Goal: Task Accomplishment & Management: Manage account settings

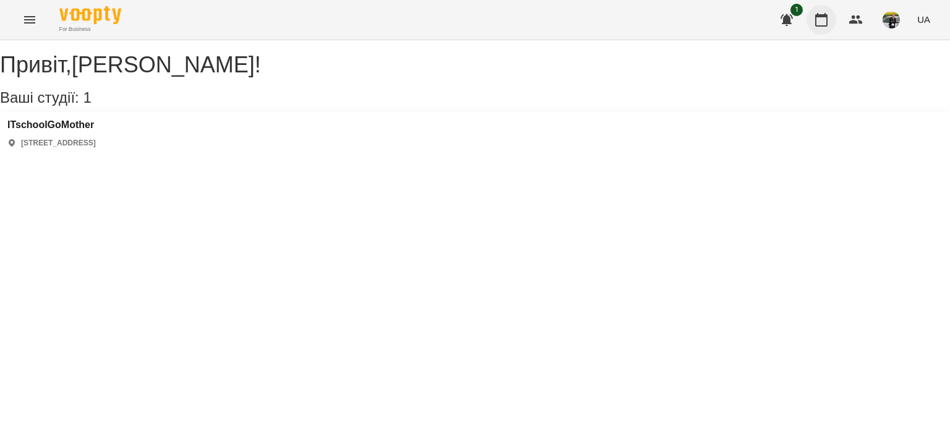
click at [825, 20] on icon "button" at bounding box center [821, 19] width 15 height 15
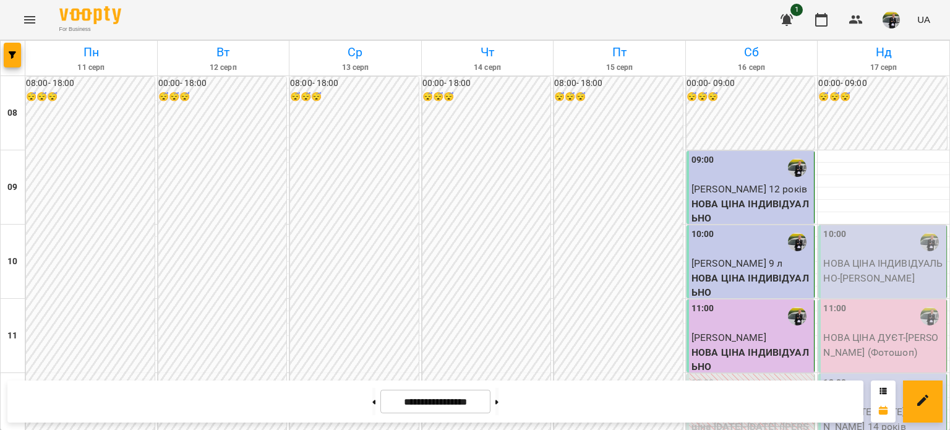
scroll to position [309, 0]
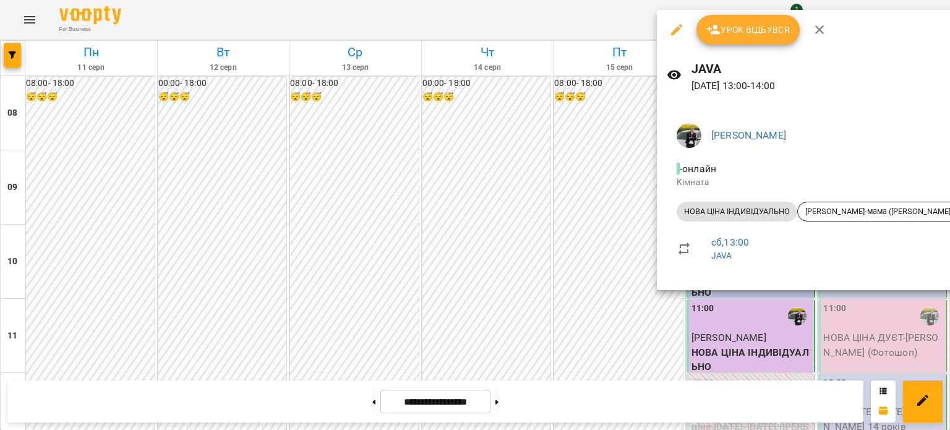
click at [735, 37] on button "Урок відбувся" at bounding box center [749, 30] width 104 height 30
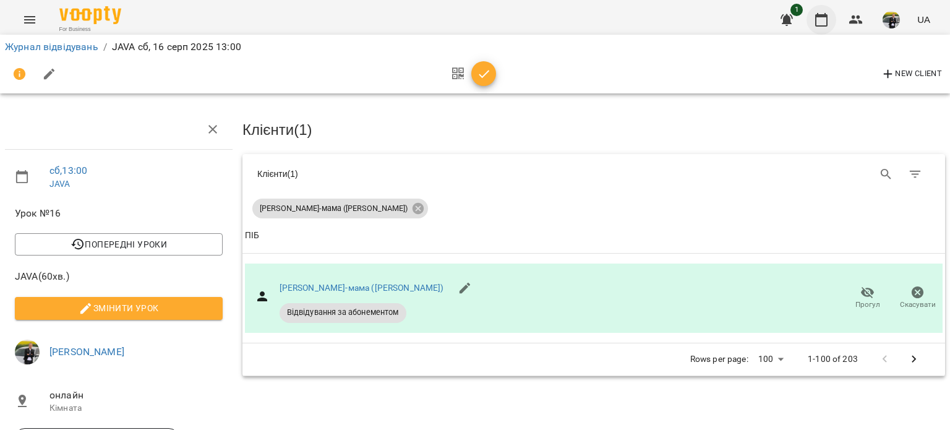
click at [830, 24] on button "button" at bounding box center [822, 20] width 30 height 30
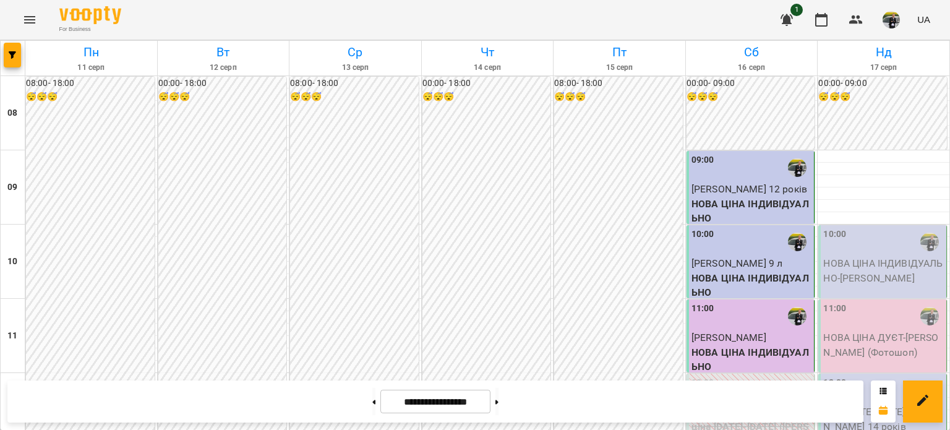
scroll to position [433, 0]
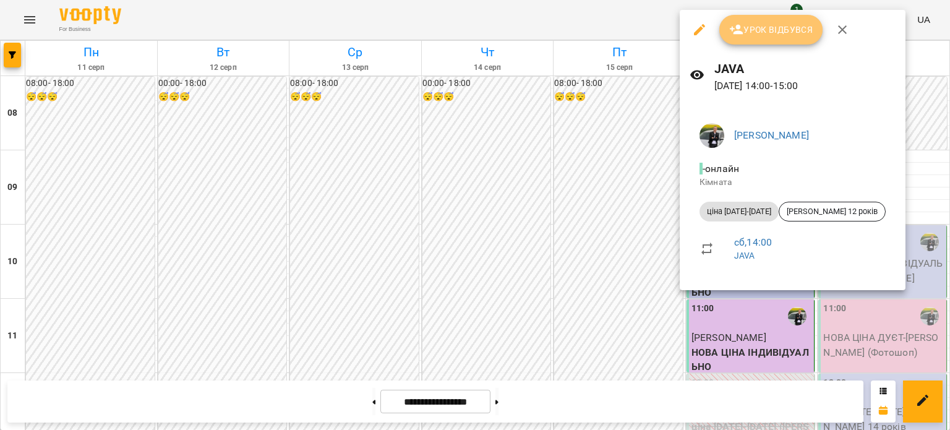
click at [753, 41] on button "Урок відбувся" at bounding box center [772, 30] width 104 height 30
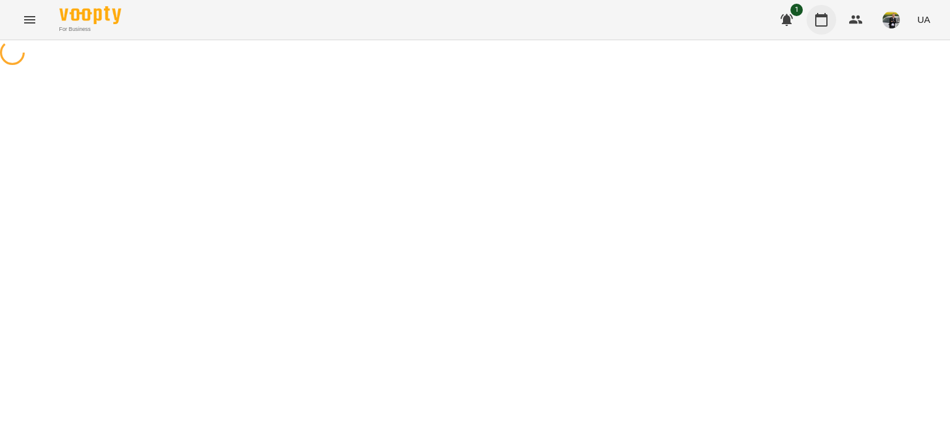
click at [822, 24] on icon "button" at bounding box center [821, 19] width 15 height 15
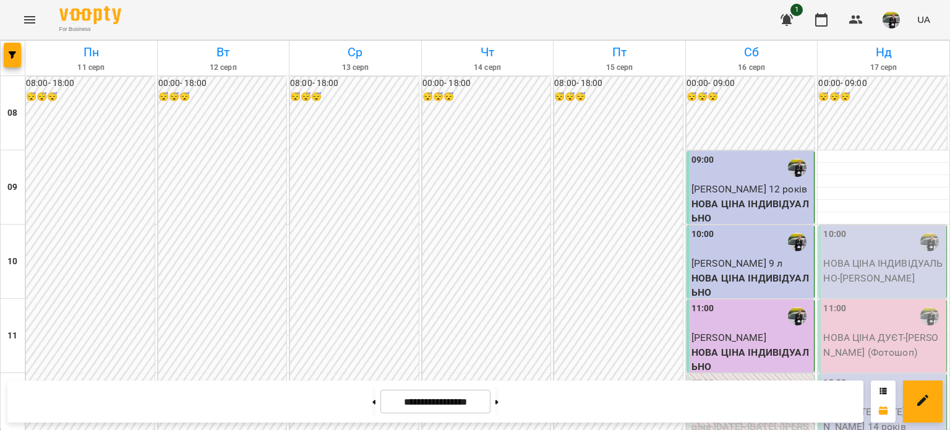
scroll to position [495, 0]
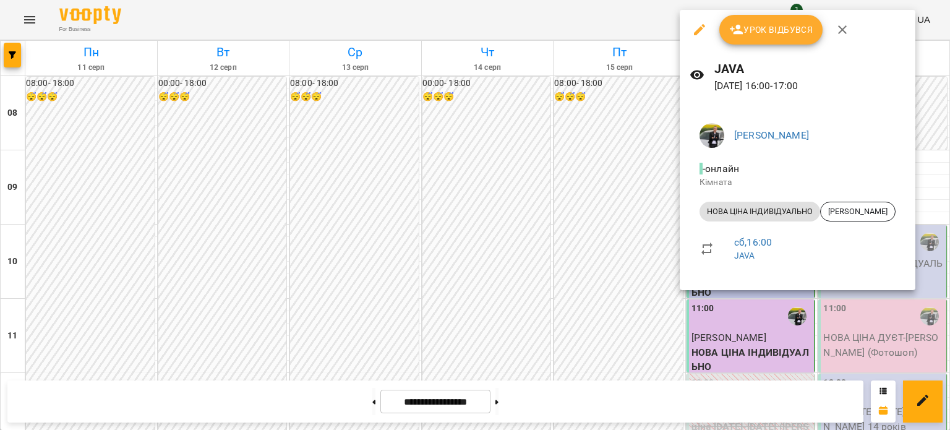
click at [783, 34] on span "Урок відбувся" at bounding box center [771, 29] width 84 height 15
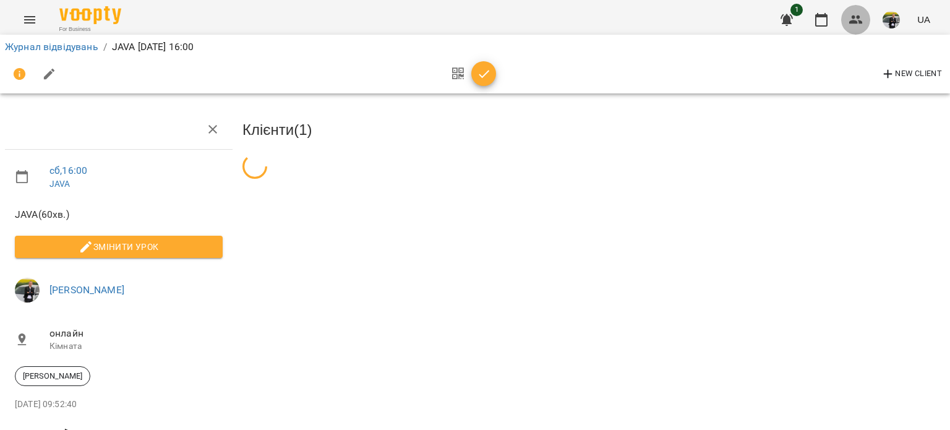
click at [846, 17] on button "button" at bounding box center [856, 20] width 30 height 30
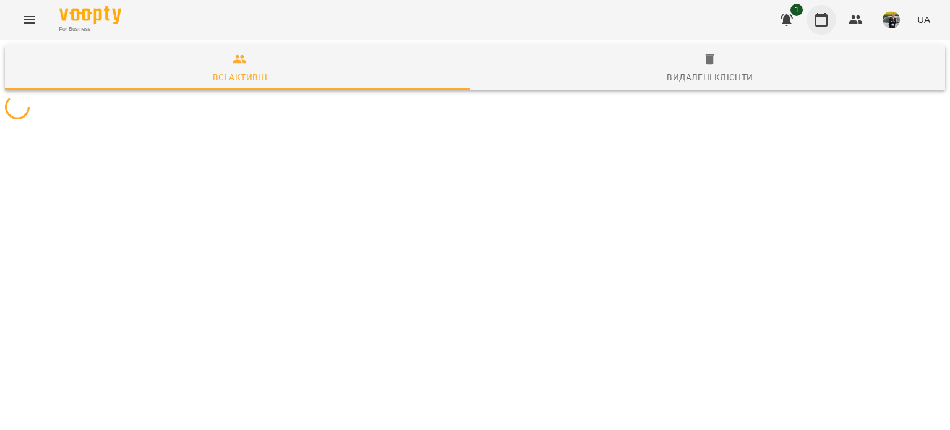
click at [829, 19] on icon "button" at bounding box center [821, 19] width 15 height 15
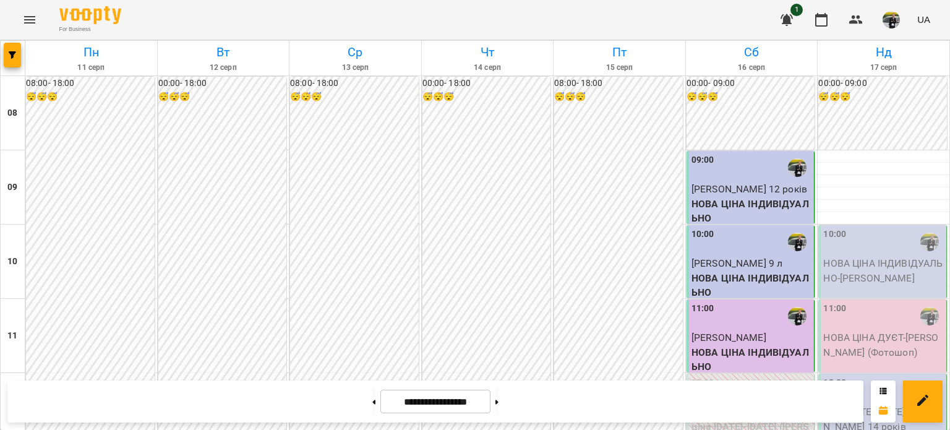
scroll to position [619, 0]
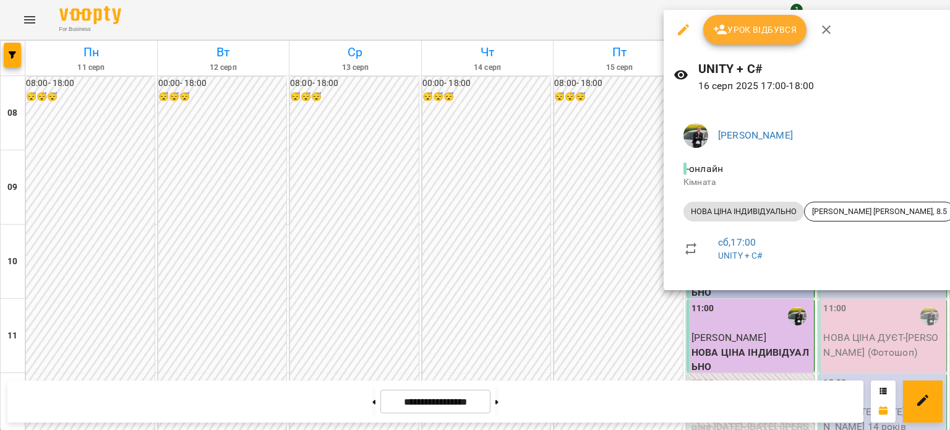
click at [738, 35] on span "Урок відбувся" at bounding box center [755, 29] width 84 height 15
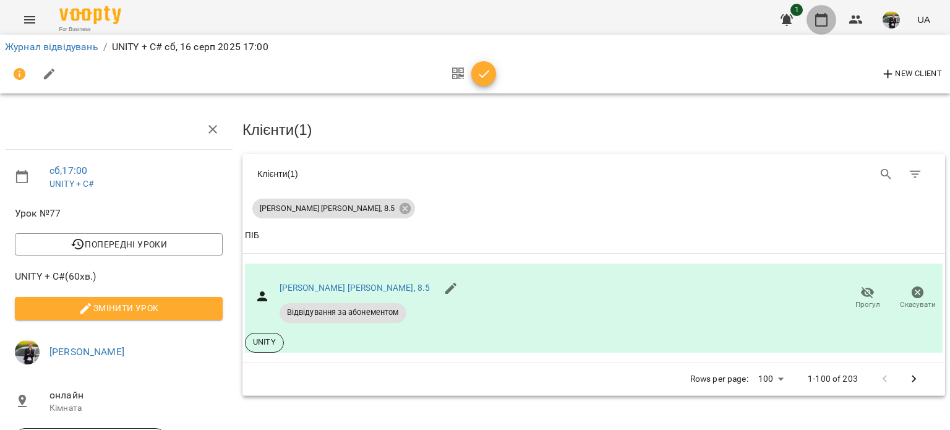
click at [827, 24] on icon "button" at bounding box center [821, 19] width 15 height 15
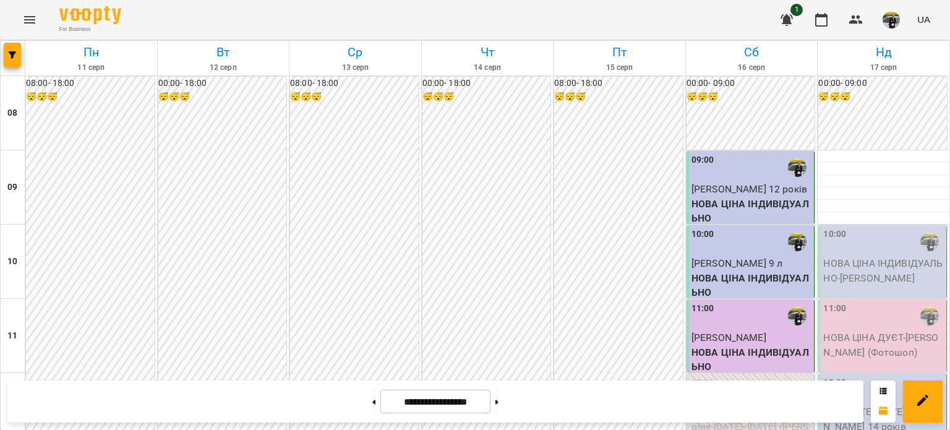
scroll to position [681, 0]
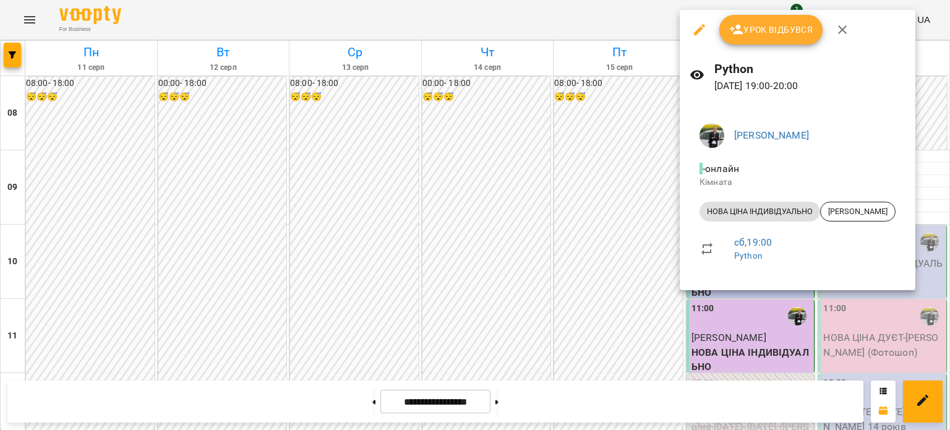
click at [792, 20] on button "Урок відбувся" at bounding box center [772, 30] width 104 height 30
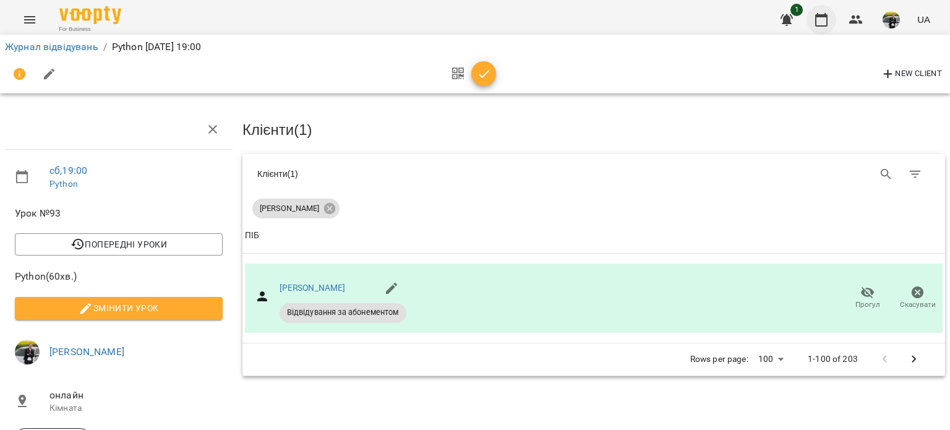
click at [820, 26] on icon "button" at bounding box center [821, 19] width 15 height 15
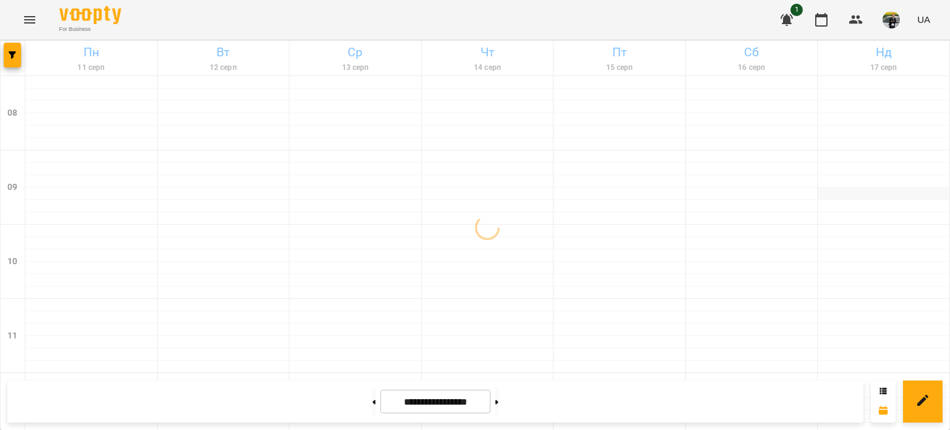
scroll to position [62, 0]
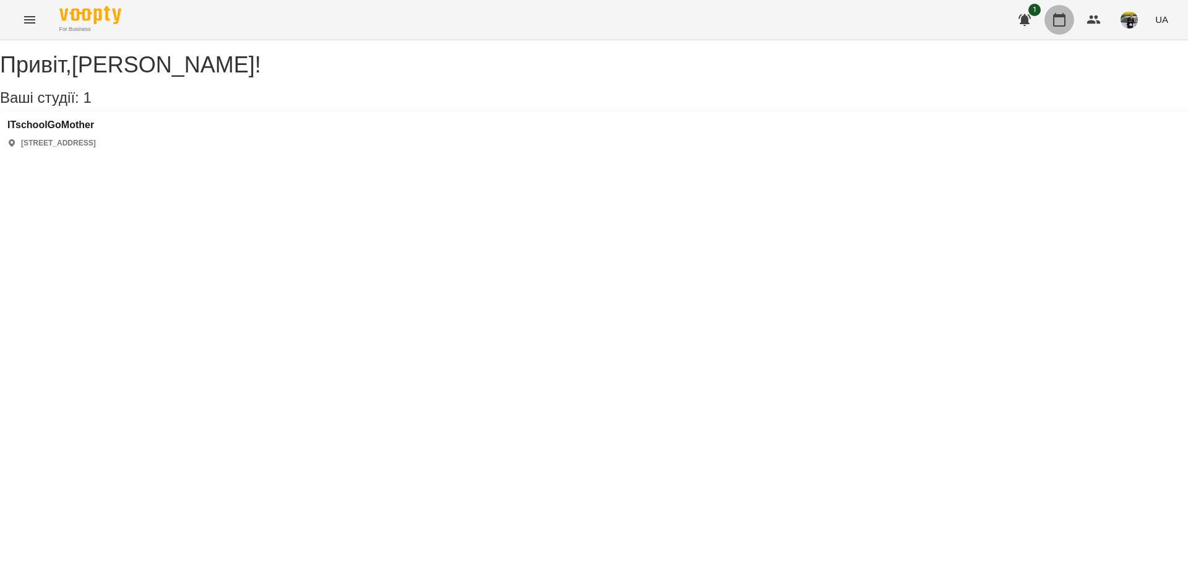
click at [950, 18] on icon "button" at bounding box center [1059, 19] width 15 height 15
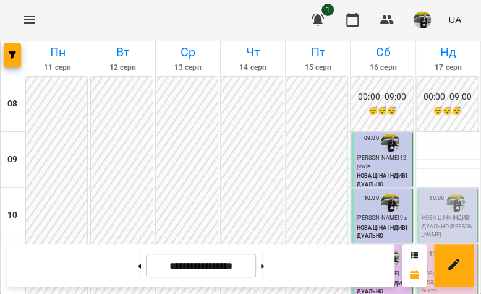
scroll to position [96, 0]
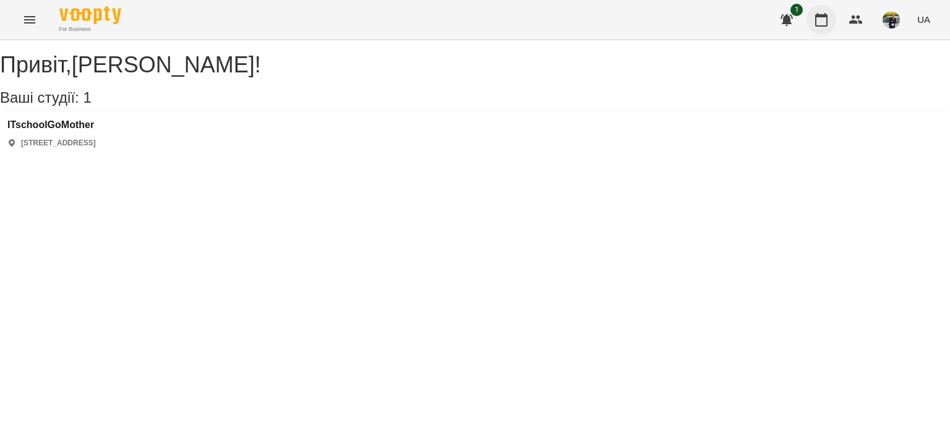
click at [824, 25] on icon "button" at bounding box center [821, 19] width 15 height 15
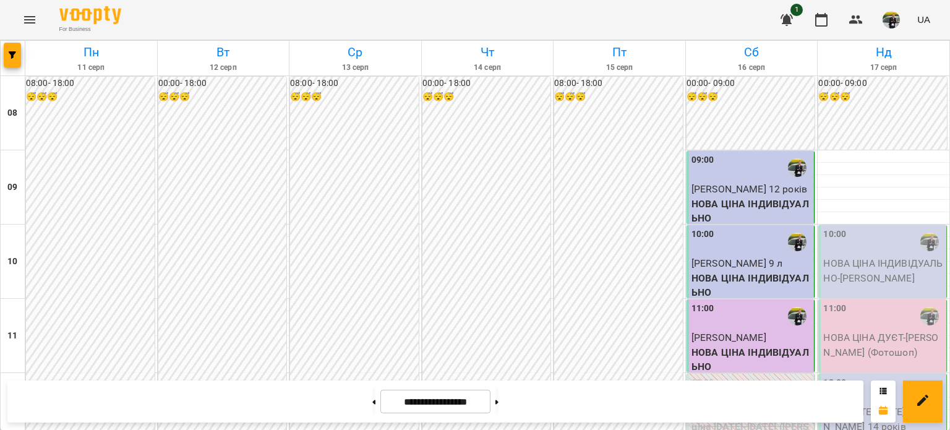
scroll to position [619, 0]
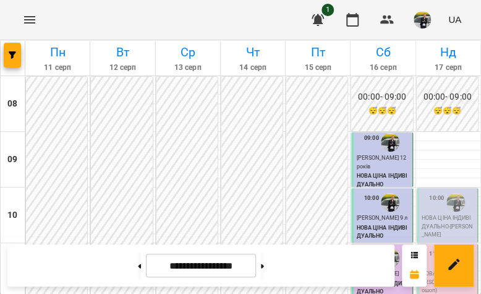
scroll to position [96, 0]
